Goal: Obtain resource: Obtain resource

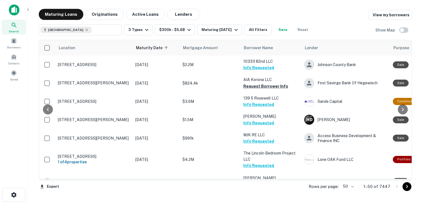
scroll to position [271, 46]
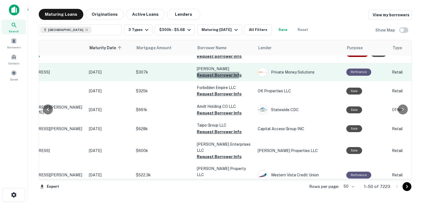
click at [216, 72] on button "Request Borrower Info" at bounding box center [219, 75] width 45 height 7
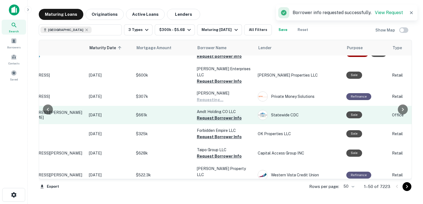
click at [216, 115] on button "Request Borrower Info" at bounding box center [219, 118] width 45 height 7
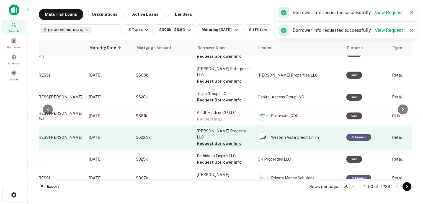
click at [211, 140] on button "Request Borrower Info" at bounding box center [219, 143] width 45 height 7
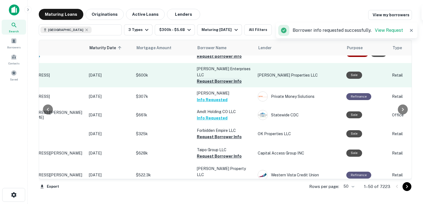
click at [220, 78] on button "Request Borrower Info" at bounding box center [219, 81] width 45 height 7
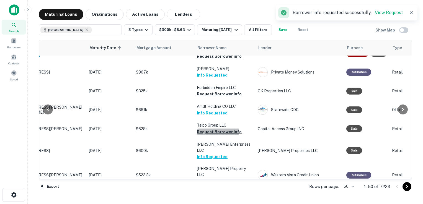
click at [217, 129] on button "Request Borrower Info" at bounding box center [219, 132] width 45 height 7
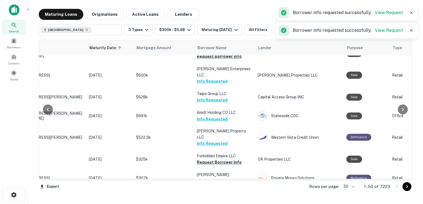
scroll to position [272, 46]
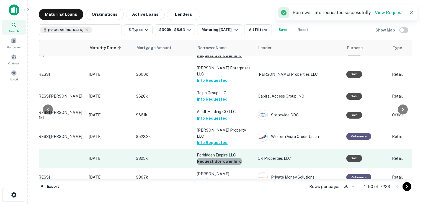
click at [222, 158] on button "Request Borrower Info" at bounding box center [219, 161] width 45 height 7
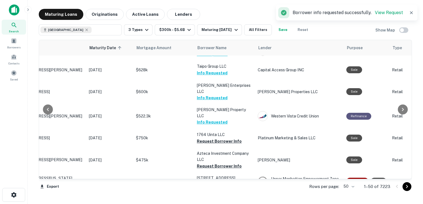
scroll to position [330, 46]
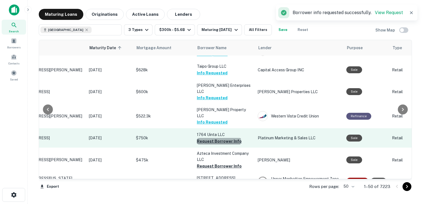
click at [218, 138] on button "Request Borrower Info" at bounding box center [219, 141] width 45 height 7
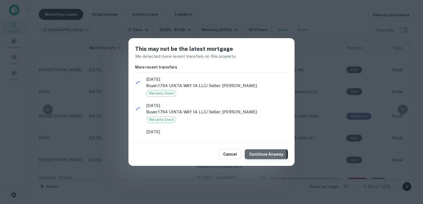
click at [264, 155] on button "Continue Anyway" at bounding box center [266, 154] width 43 height 10
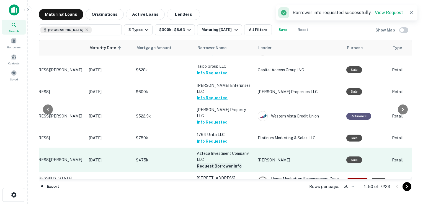
click at [221, 163] on button "Request Borrower Info" at bounding box center [219, 166] width 45 height 7
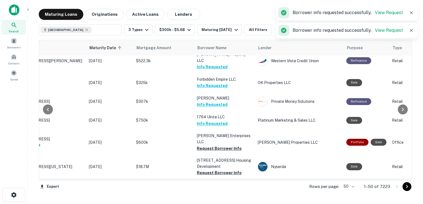
scroll to position [382, 46]
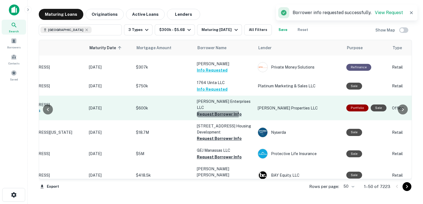
click at [206, 111] on button "Request Borrower Info" at bounding box center [219, 114] width 45 height 7
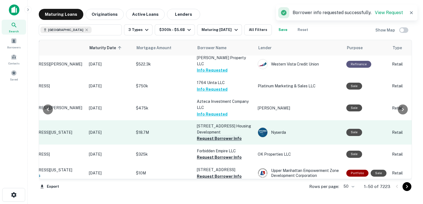
click at [207, 135] on button "Request Borrower Info" at bounding box center [219, 138] width 45 height 7
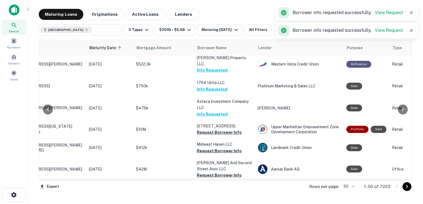
scroll to position [437, 46]
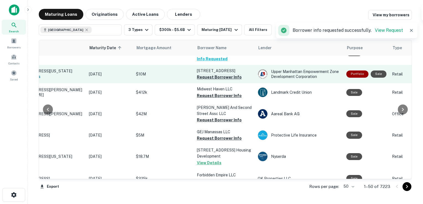
click at [211, 74] on button "Request Borrower Info" at bounding box center [219, 77] width 45 height 7
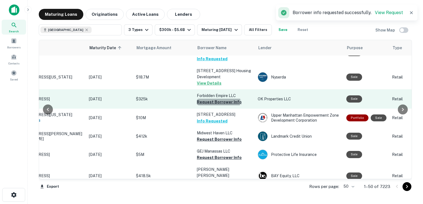
click at [218, 99] on button "Request Borrower Info" at bounding box center [219, 102] width 45 height 7
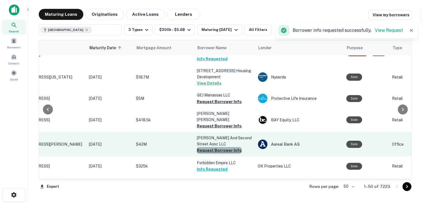
scroll to position [432, 46]
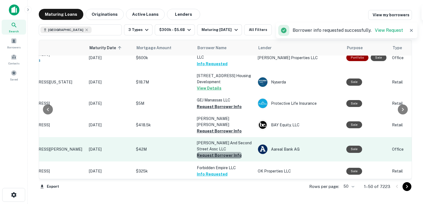
click at [222, 152] on button "Request Borrower Info" at bounding box center [219, 155] width 45 height 7
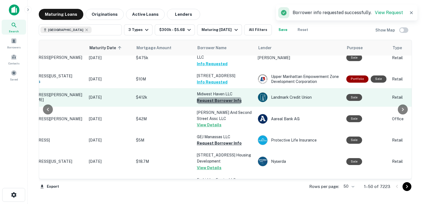
click at [219, 97] on button "Request Borrower Info" at bounding box center [219, 100] width 45 height 7
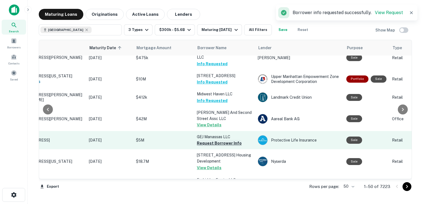
click at [225, 140] on button "Request Borrower Info" at bounding box center [219, 143] width 45 height 7
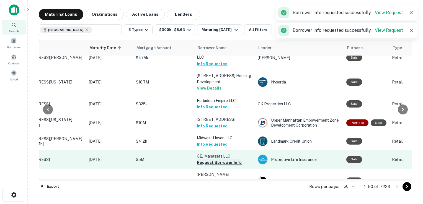
click at [206, 159] on button "Request Borrower Info" at bounding box center [219, 162] width 45 height 7
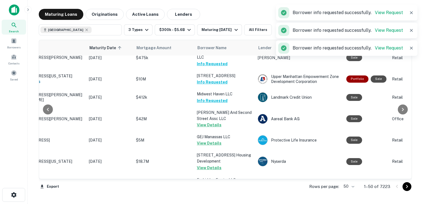
scroll to position [484, 46]
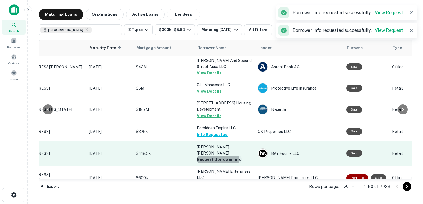
click at [206, 156] on button "Request Borrower Info" at bounding box center [219, 159] width 45 height 7
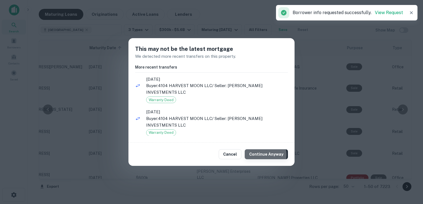
click at [263, 155] on button "Continue Anyway" at bounding box center [266, 154] width 43 height 10
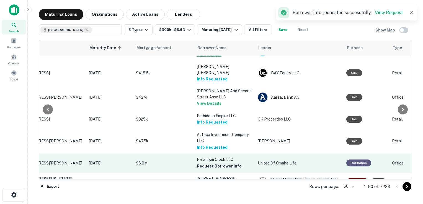
click at [213, 163] on button "Request Borrower Info" at bounding box center [219, 166] width 45 height 7
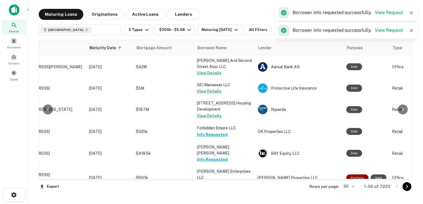
scroll to position [549, 46]
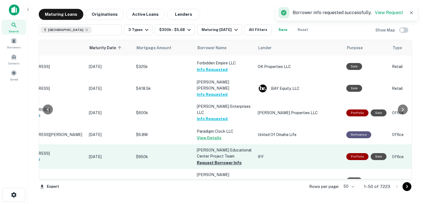
click at [209, 160] on button "Request Borrower Info" at bounding box center [219, 163] width 45 height 7
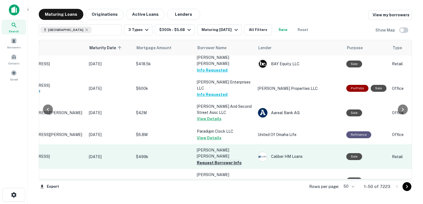
click at [228, 160] on button "Request Borrower Info" at bounding box center [219, 163] width 45 height 7
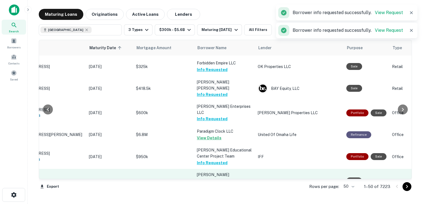
scroll to position [590, 46]
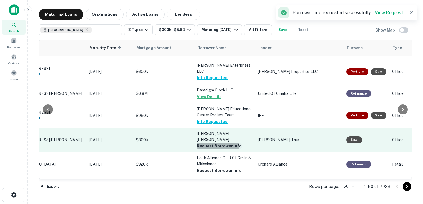
click at [208, 143] on button "Request Borrower Info" at bounding box center [219, 146] width 45 height 7
